Goal: Task Accomplishment & Management: Use online tool/utility

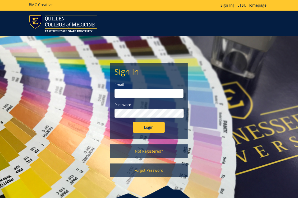
click at [126, 91] on input "email" at bounding box center [149, 93] width 69 height 9
type input "dyed@etsu.edu"
click at [144, 127] on input "Login" at bounding box center [149, 127] width 32 height 11
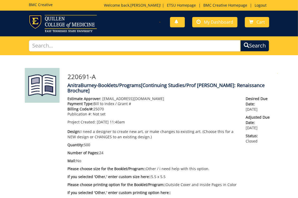
scroll to position [813, 0]
click at [215, 20] on span "My Dashboard" at bounding box center [218, 22] width 29 height 6
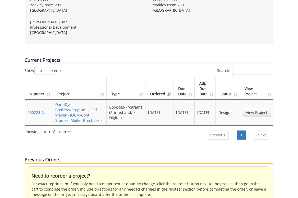
scroll to position [238, 0]
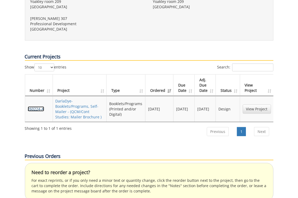
click at [34, 106] on link "260224-A" at bounding box center [36, 108] width 16 height 5
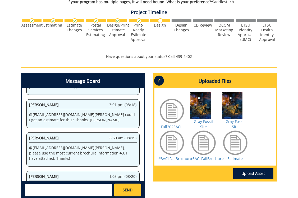
scroll to position [238, 0]
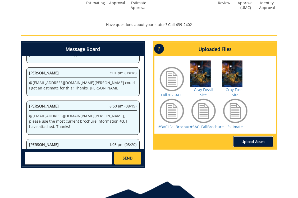
click at [254, 136] on link "Upload Asset" at bounding box center [254, 141] width 40 height 11
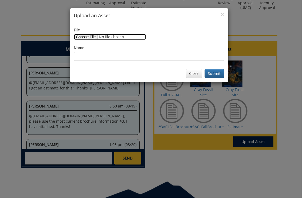
click at [88, 37] on input "File" at bounding box center [110, 37] width 72 height 6
type input "C:\fakepath\#4Fall 2025 ACL Speaker Schedule 3.docx"
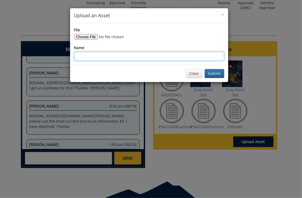
click at [91, 58] on input "Name" at bounding box center [149, 56] width 150 height 9
type input "Newest inside text"
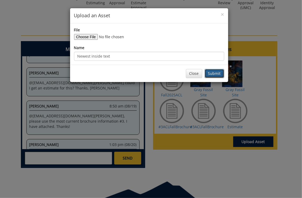
click at [213, 74] on button "Submit" at bounding box center [215, 73] width 20 height 9
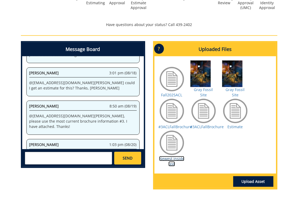
click at [170, 156] on link "Newest inside text" at bounding box center [171, 161] width 25 height 10
click at [46, 156] on textarea at bounding box center [68, 157] width 87 height 13
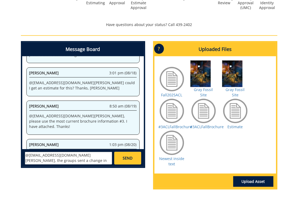
scroll to position [4, 0]
type textarea "@[EMAIL_ADDRESS][DOMAIN_NAME] [PERSON_NAME], the groups sent a change in the te…"
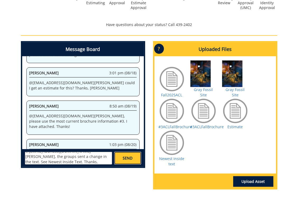
click at [125, 157] on span "SEND" at bounding box center [128, 157] width 10 height 5
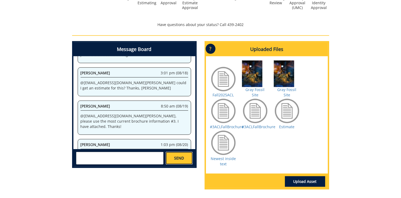
scroll to position [0, 0]
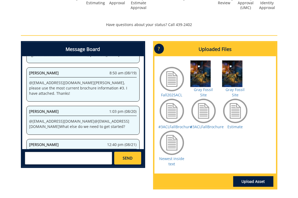
click at [291, 50] on div "260224-A DarlaDye-Booklets/Programs, Self-Mailer [QCM/Cont Studies: Mailer Broc…" at bounding box center [149, 5] width 298 height 377
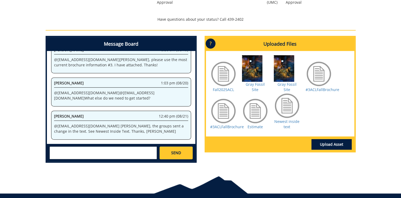
scroll to position [295, 0]
